Goal: Communication & Community: Ask a question

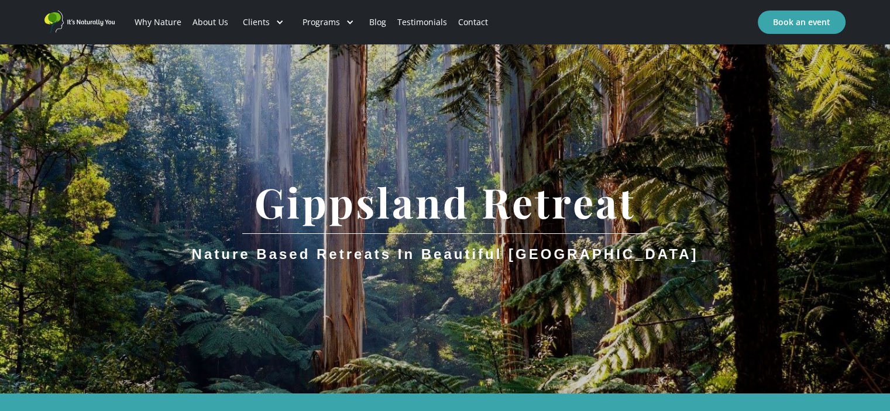
click at [476, 16] on link "Contact" at bounding box center [473, 22] width 41 height 40
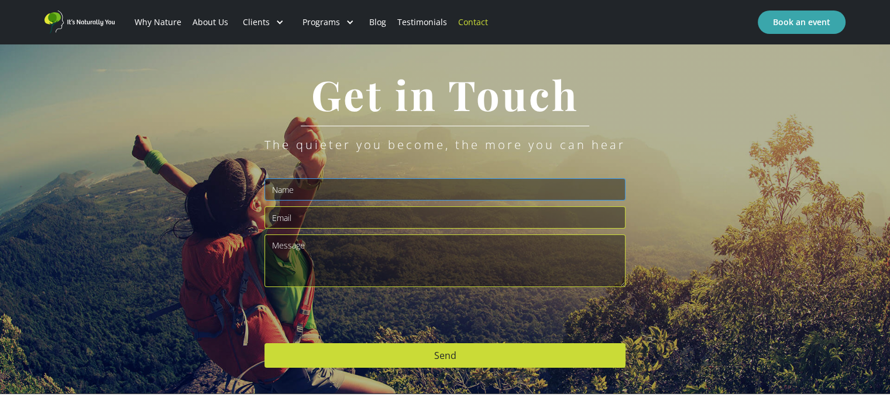
drag, startPoint x: 305, startPoint y: 189, endPoint x: 307, endPoint y: 196, distance: 7.4
click at [305, 189] on input "Email Form" at bounding box center [445, 189] width 361 height 22
click at [351, 262] on textarea "Email Form" at bounding box center [445, 261] width 361 height 53
paste textarea "One God Muhammad is the prophet [Islam Religion]"
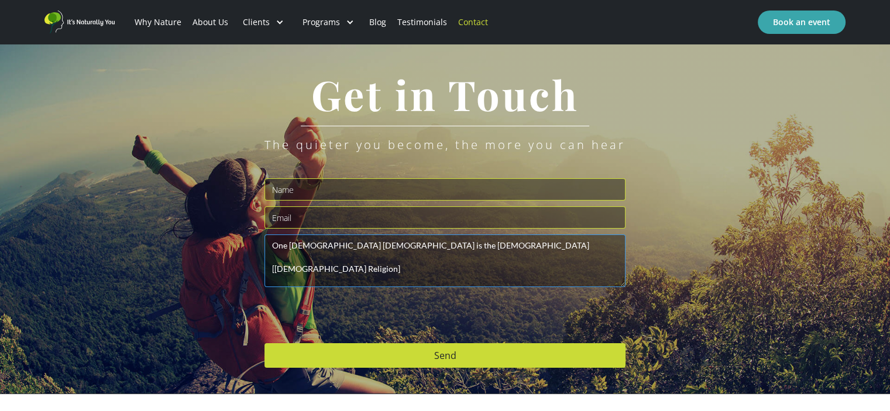
type textarea "One God Muhammad is the prophet [Islam Religion]"
click at [335, 212] on input "Email Form" at bounding box center [445, 218] width 361 height 22
click at [328, 219] on input "Email Form" at bounding box center [445, 218] width 361 height 22
paste input "[EMAIL_ADDRESS][DOMAIN_NAME]"
type input "[EMAIL_ADDRESS][DOMAIN_NAME]"
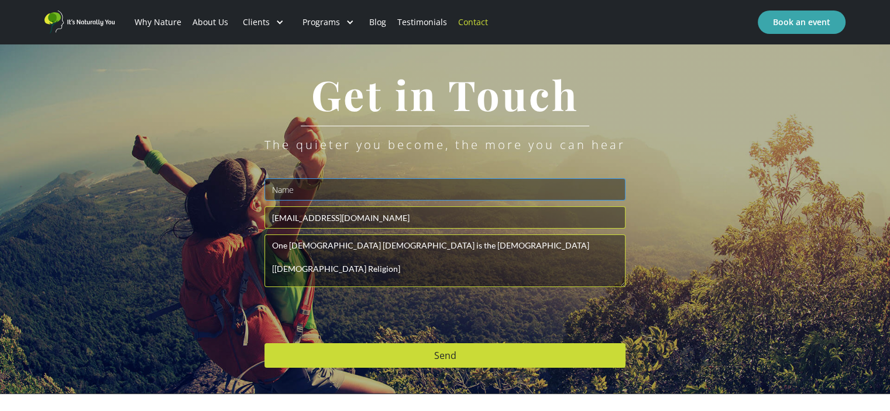
click at [333, 185] on input "Email Form" at bounding box center [445, 189] width 361 height 22
click at [404, 180] on input "Email Form" at bounding box center [445, 189] width 361 height 22
paste input "[PERSON_NAME]"
type input "[PERSON_NAME]"
click at [442, 359] on input "Send" at bounding box center [445, 356] width 361 height 25
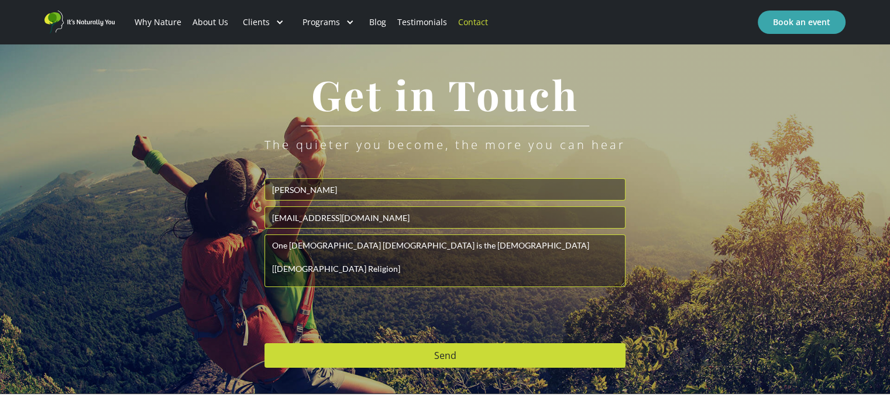
type input "Please wait..."
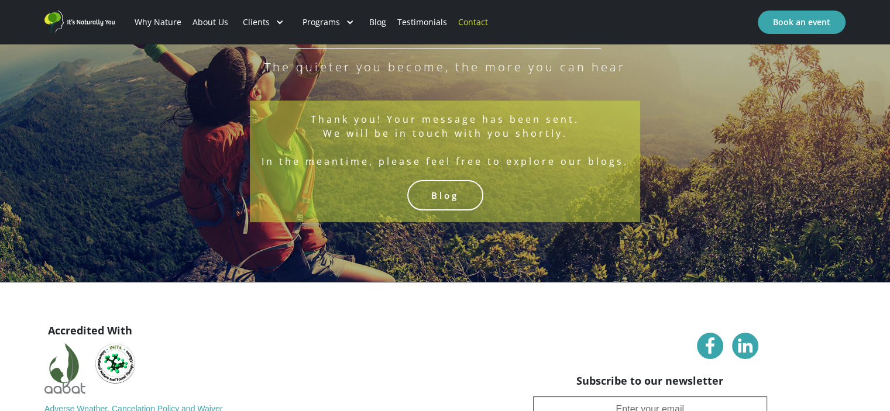
scroll to position [257, 0]
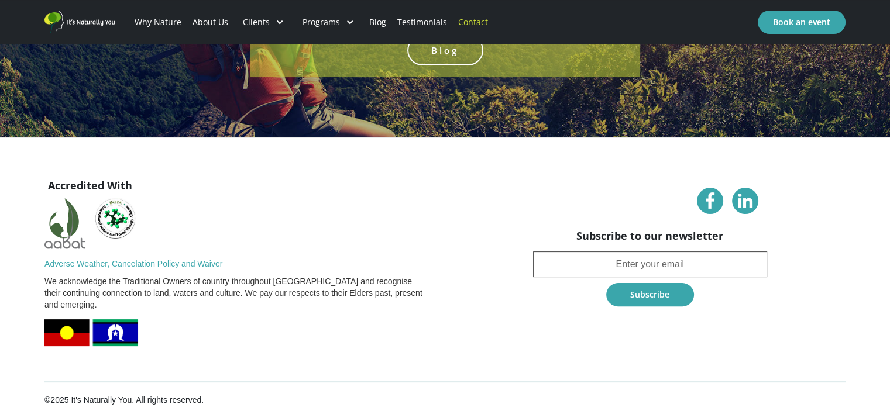
click at [459, 19] on link "Contact" at bounding box center [473, 22] width 41 height 40
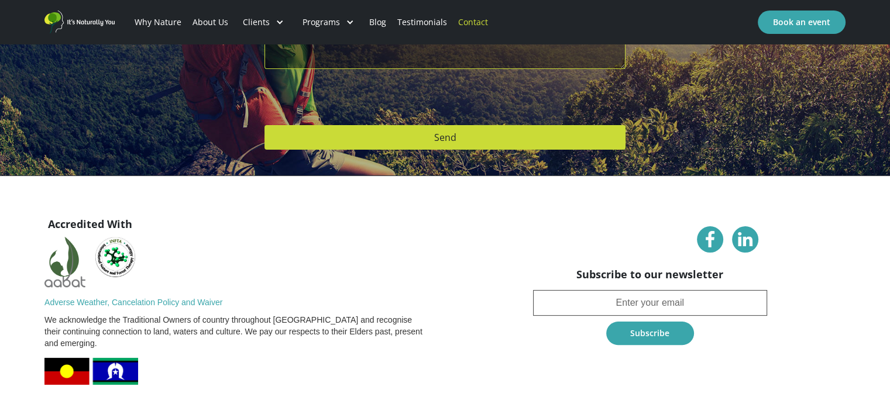
scroll to position [257, 0]
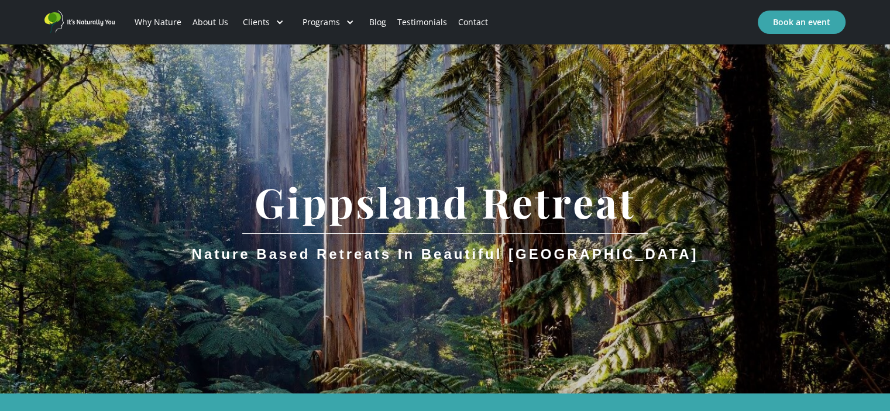
click at [470, 21] on link "Contact" at bounding box center [473, 22] width 41 height 40
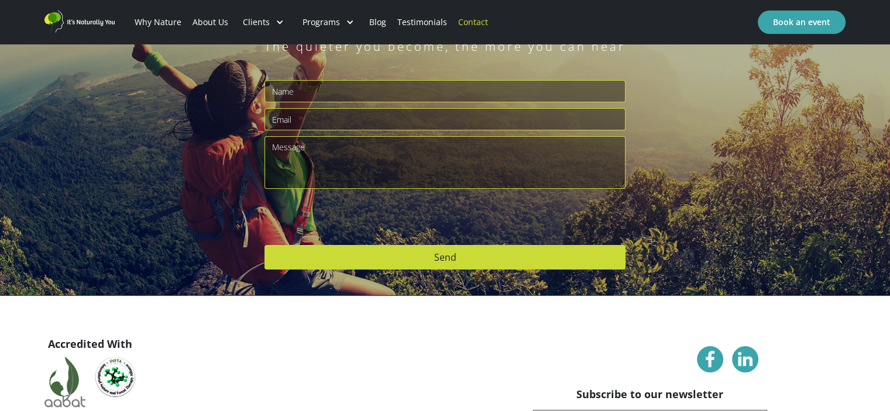
scroll to position [23, 0]
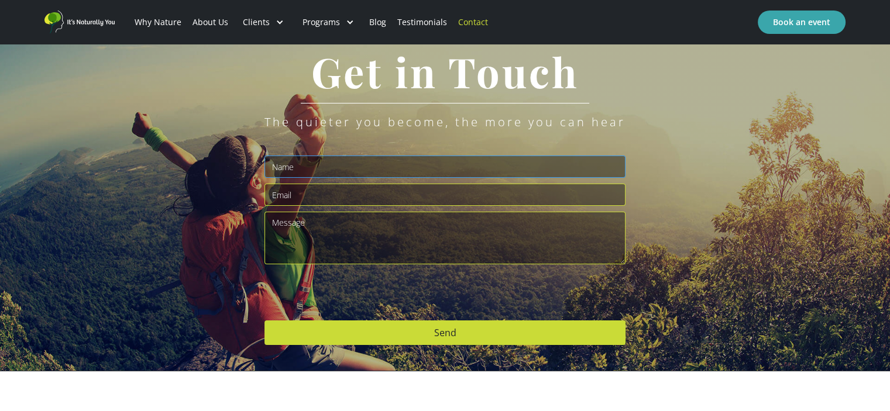
click at [345, 160] on input "Email Form" at bounding box center [445, 167] width 361 height 22
click at [414, 160] on input "Email Form" at bounding box center [445, 167] width 361 height 22
paste input "[PERSON_NAME]"
type input "[PERSON_NAME]"
click at [383, 194] on input "Email Form" at bounding box center [445, 195] width 361 height 22
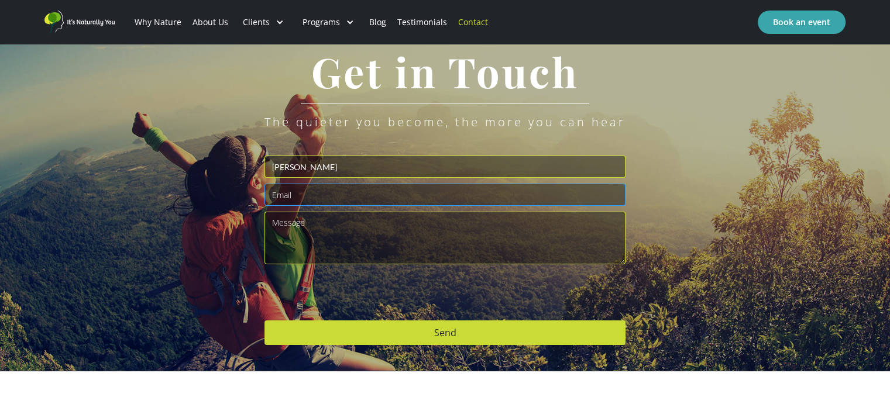
click at [329, 193] on input "Email Form" at bounding box center [445, 195] width 361 height 22
paste input "[EMAIL_ADDRESS][DOMAIN_NAME]"
type input "[EMAIL_ADDRESS][DOMAIN_NAME]"
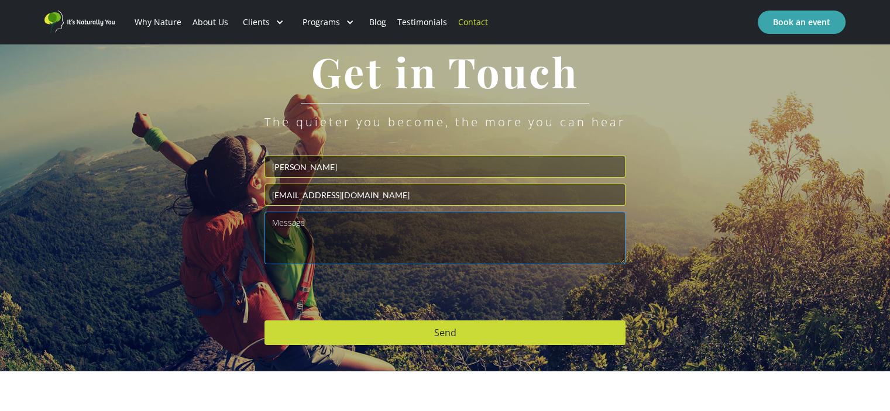
click at [335, 238] on textarea "Email Form" at bounding box center [445, 238] width 361 height 53
click at [384, 241] on textarea "Email Form" at bounding box center [445, 238] width 361 height 53
type textarea "v"
paste textarea "[EMAIL_ADDRESS][DOMAIN_NAME]"
type textarea "[EMAIL_ADDRESS][DOMAIN_NAME]"
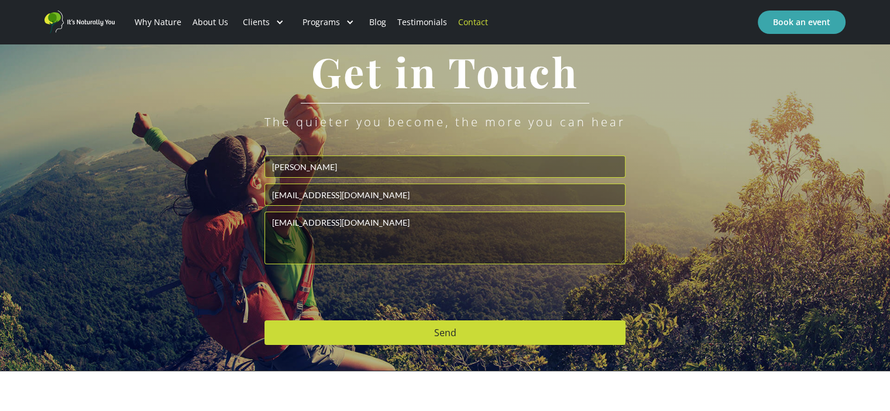
click at [432, 333] on input "Send" at bounding box center [445, 333] width 361 height 25
type input "Please wait..."
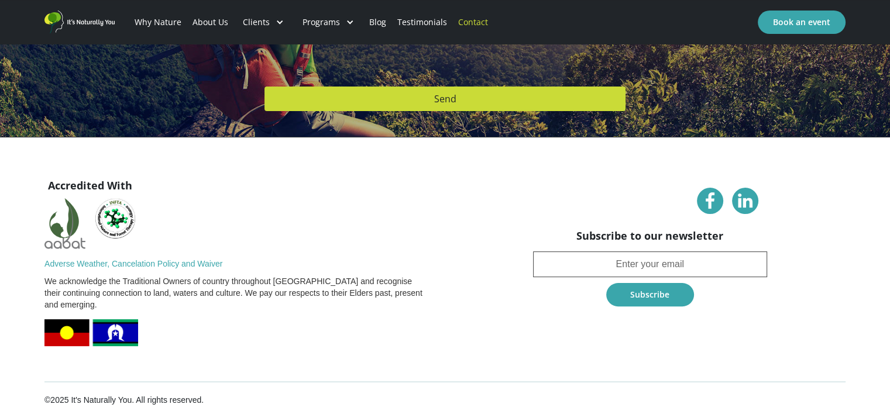
scroll to position [101, 0]
